Goal: Check status: Check status

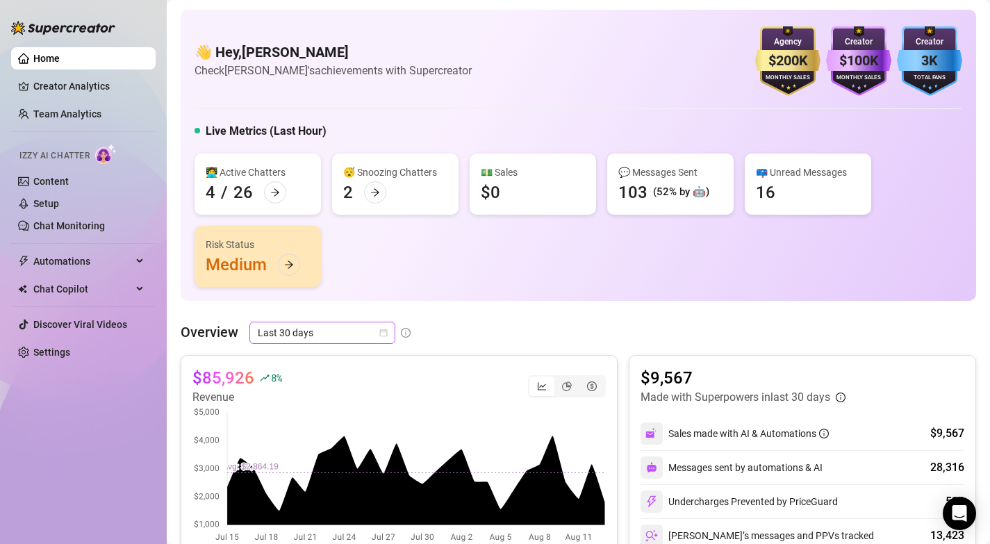
click at [384, 333] on icon "calendar" at bounding box center [383, 333] width 8 height 8
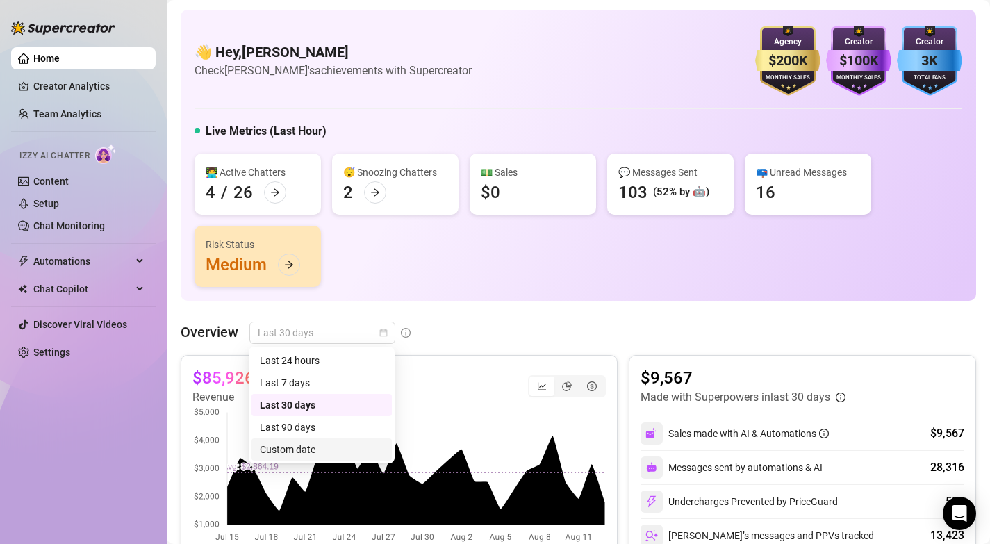
click at [306, 446] on div "Custom date" at bounding box center [322, 449] width 124 height 15
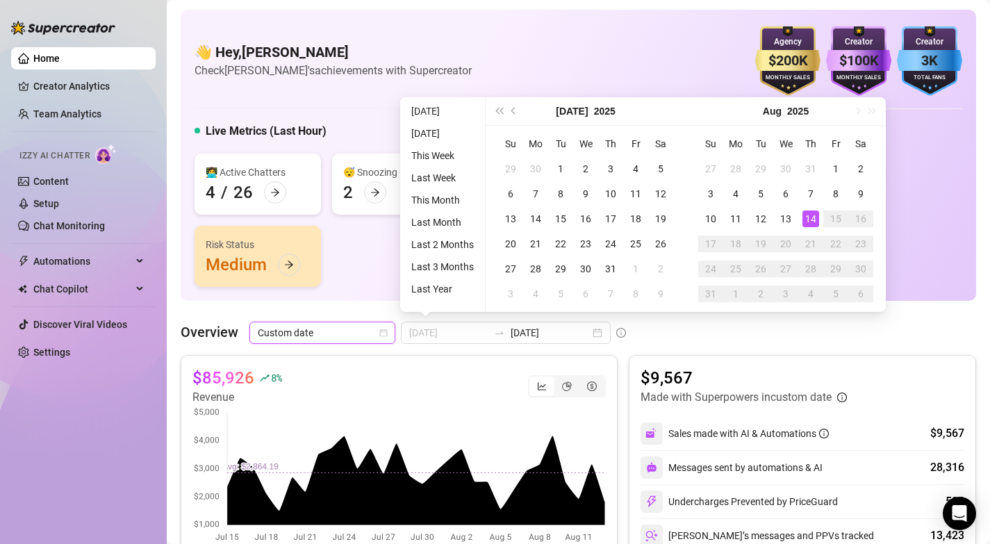
click at [814, 222] on div "14" at bounding box center [810, 219] width 17 height 17
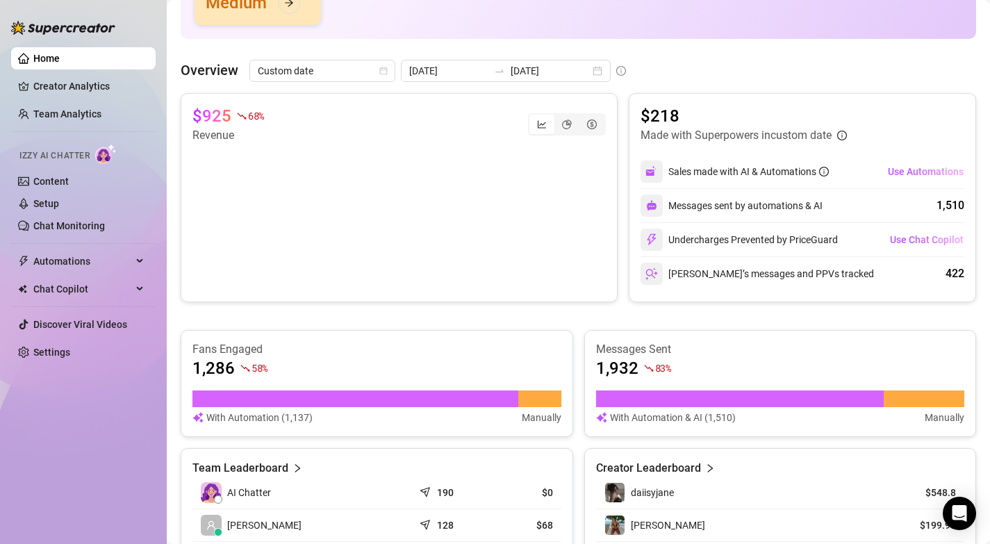
scroll to position [256, 0]
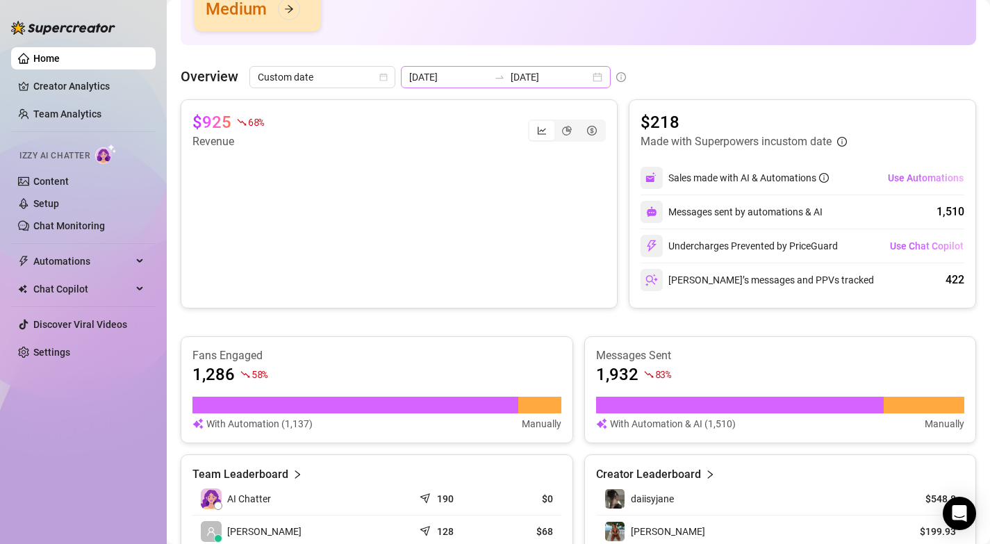
click at [562, 82] on div "[DATE] [DATE]" at bounding box center [506, 77] width 210 height 22
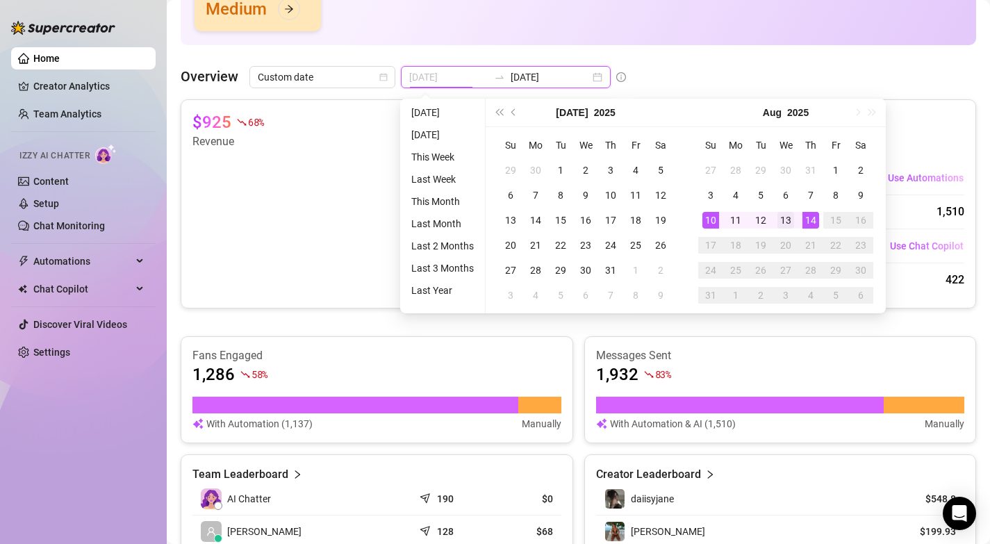
type input "[DATE]"
click at [787, 223] on div "13" at bounding box center [785, 220] width 17 height 17
type input "[DATE]"
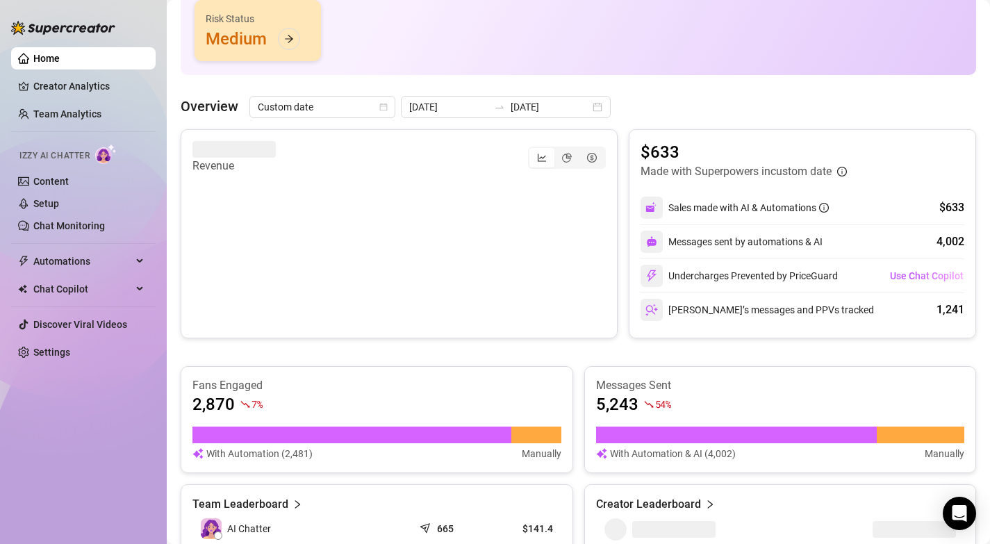
scroll to position [224, 0]
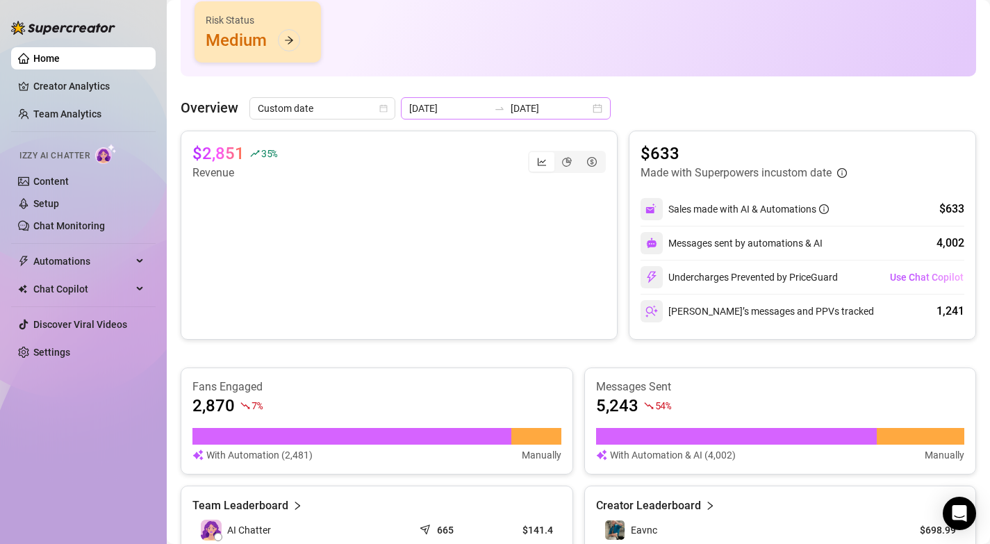
click at [566, 107] on div "[DATE] [DATE]" at bounding box center [506, 108] width 210 height 22
click at [636, 101] on div "Overview Custom date [DATE] [DATE]" at bounding box center [579, 108] width 796 height 22
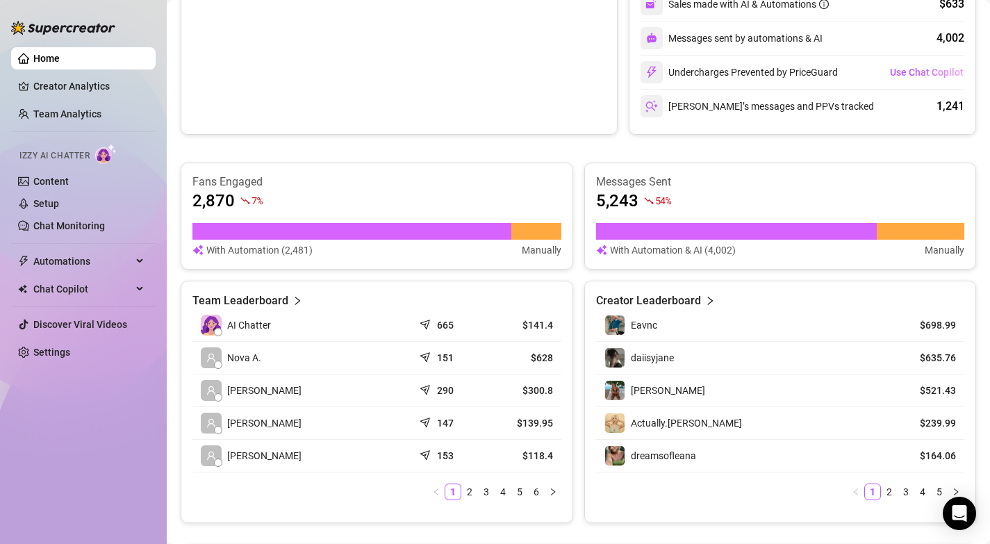
scroll to position [434, 0]
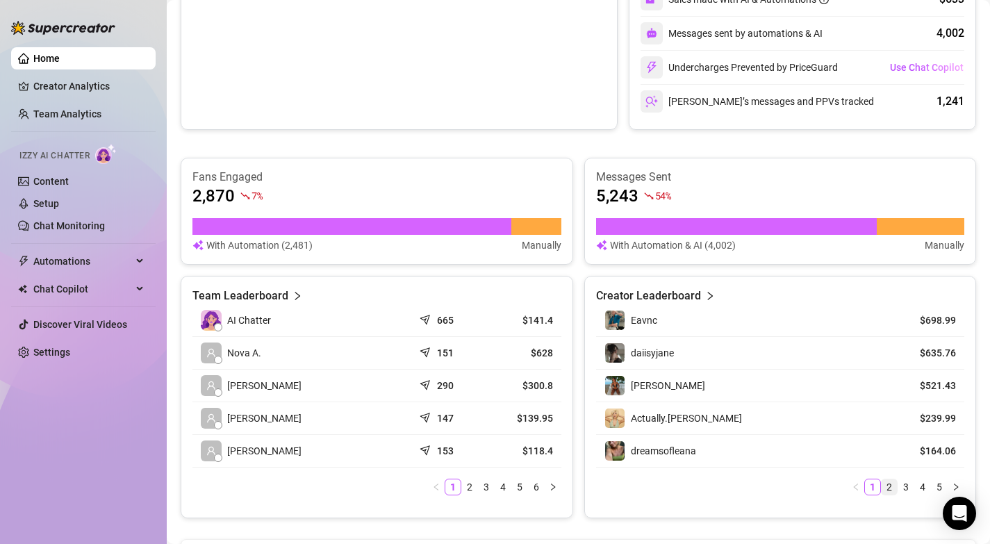
click at [888, 490] on link "2" at bounding box center [889, 486] width 15 height 15
click at [904, 488] on link "3" at bounding box center [905, 486] width 15 height 15
click at [893, 491] on link "2" at bounding box center [889, 486] width 15 height 15
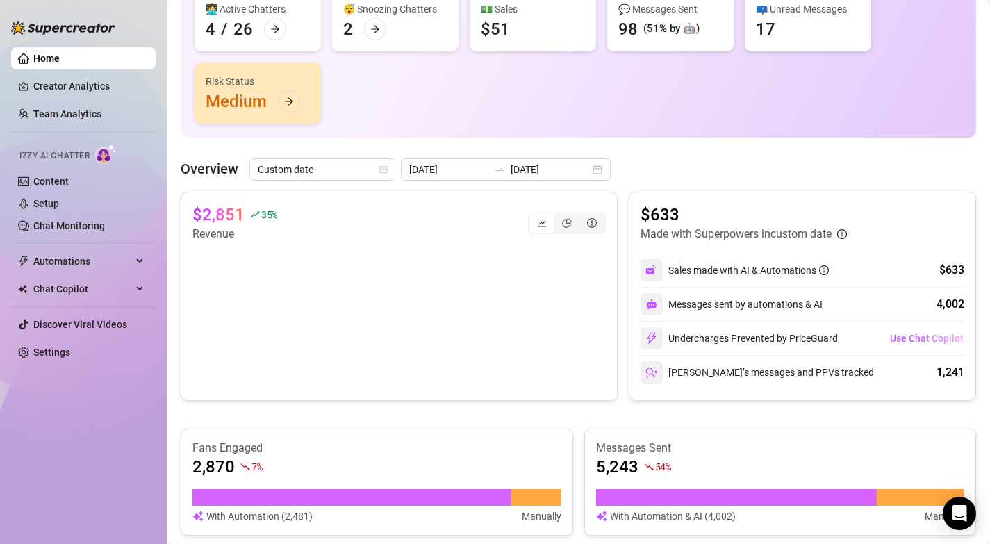
scroll to position [0, 0]
